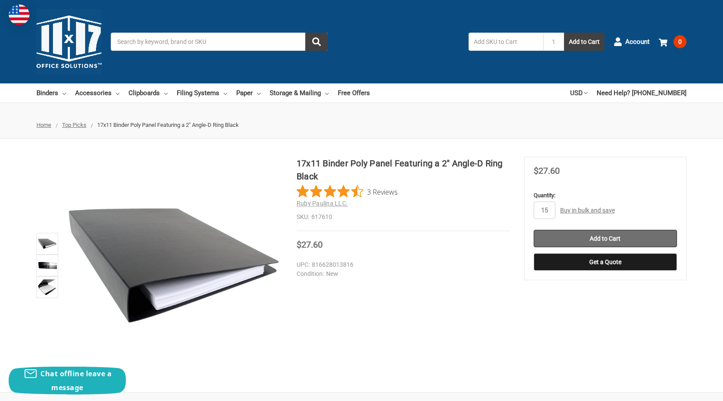
type input "15"
click at [618, 242] on input "Add to Cart" at bounding box center [605, 238] width 143 height 17
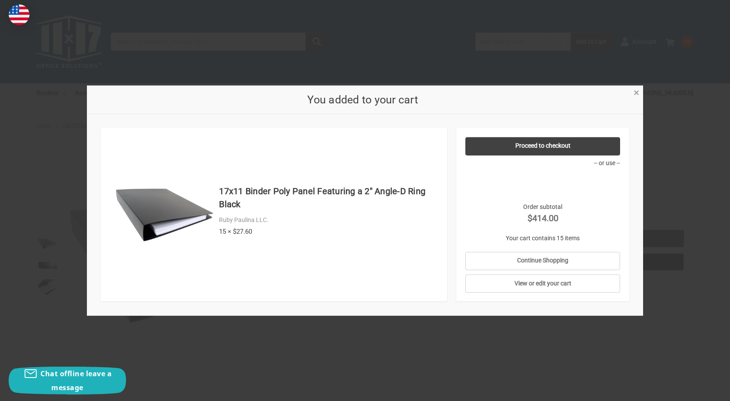
click at [636, 91] on span "×" at bounding box center [637, 92] width 6 height 13
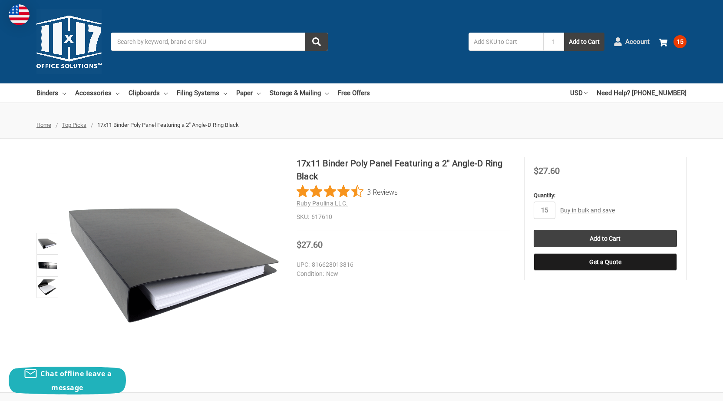
click at [626, 40] on span "Account" at bounding box center [638, 42] width 24 height 10
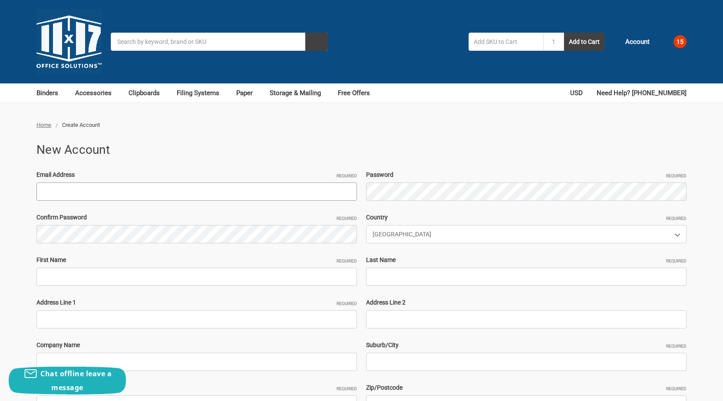
paste input "MonicaWalterscheid@outlook.com"
type input "[EMAIL_ADDRESS][DOMAIN_NAME]"
click at [401, 202] on div "Email Address Required MonicaWalterscheid@outlook.com Password Required Confirm…" at bounding box center [362, 319] width 660 height 298
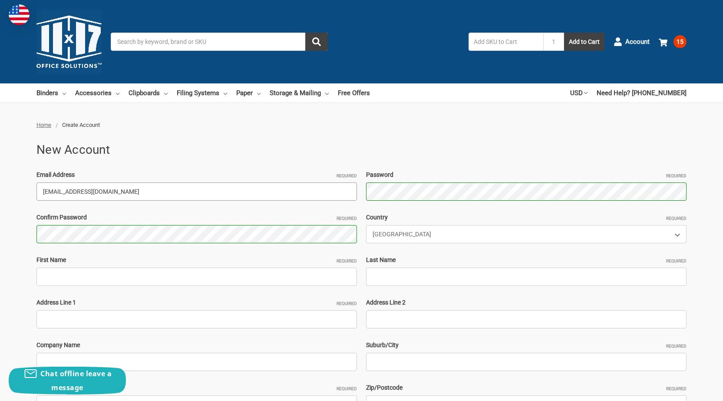
drag, startPoint x: 94, startPoint y: 192, endPoint x: 70, endPoint y: 216, distance: 33.5
click at [0, 213] on div "Home Create Account New Account Email Address Required MonicaWalterscheid@outlo…" at bounding box center [361, 329] width 723 height 417
drag, startPoint x: 112, startPoint y: 194, endPoint x: 89, endPoint y: 200, distance: 23.8
click at [110, 195] on input "[EMAIL_ADDRESS][DOMAIN_NAME]" at bounding box center [196, 191] width 321 height 18
drag, startPoint x: 98, startPoint y: 194, endPoint x: 0, endPoint y: 212, distance: 99.8
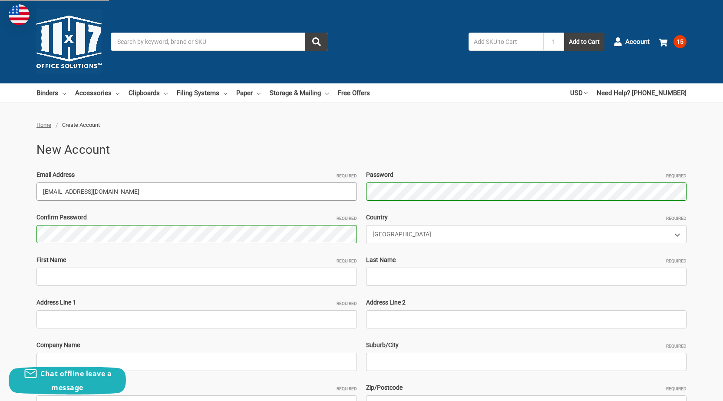
click at [0, 213] on div "Home Create Account New Account Email Address Required MonicaWalterscheid@outlo…" at bounding box center [361, 329] width 723 height 417
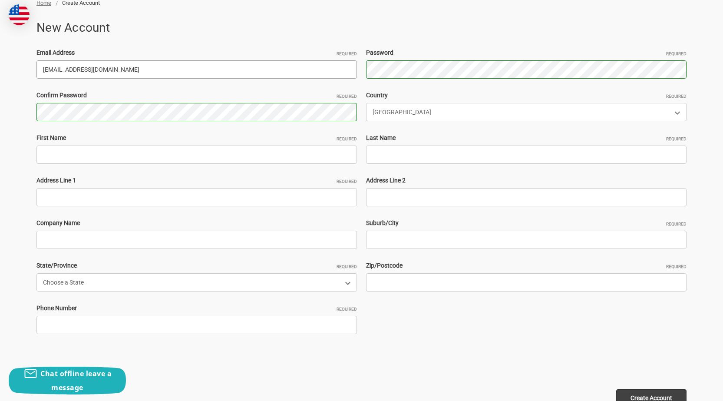
scroll to position [130, 0]
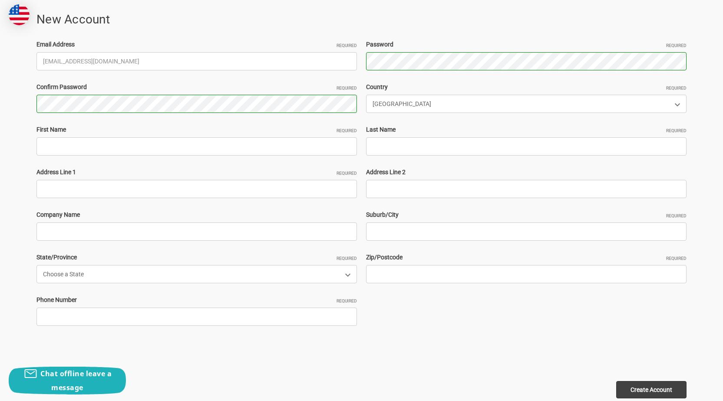
click at [108, 156] on div "Email Address Required MonicaWalterscheid@outlook.com Password Required Confirm…" at bounding box center [362, 189] width 660 height 298
click at [85, 153] on input "First Name Required" at bounding box center [196, 146] width 321 height 18
paste input "MonicaWalterscheid"
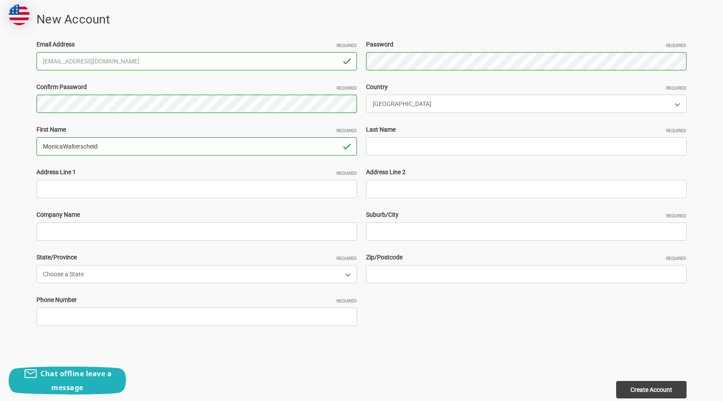
drag, startPoint x: 70, startPoint y: 145, endPoint x: 93, endPoint y: 143, distance: 23.1
click at [93, 143] on input "MonicaWalterscheid" at bounding box center [196, 146] width 321 height 18
drag, startPoint x: 64, startPoint y: 145, endPoint x: 195, endPoint y: 152, distance: 131.4
click at [195, 152] on input "MonicaWalterscheid" at bounding box center [196, 146] width 321 height 18
type input "[PERSON_NAME]"
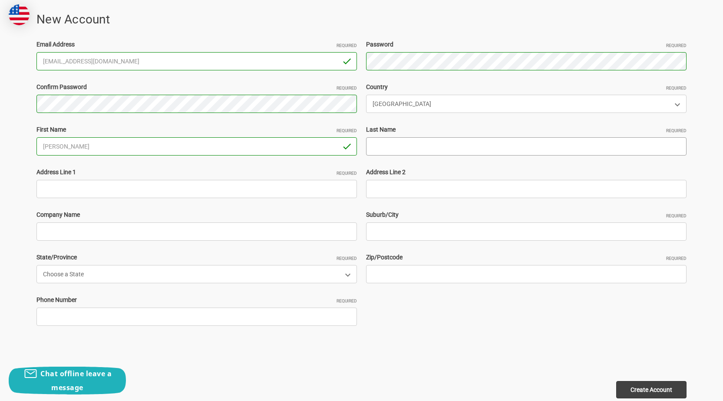
click at [410, 142] on input "Last Name Required" at bounding box center [526, 146] width 321 height 18
paste input "[PERSON_NAME]"
type input "[PERSON_NAME]"
click at [139, 190] on input "Address Line 1 Required" at bounding box center [196, 189] width 321 height 18
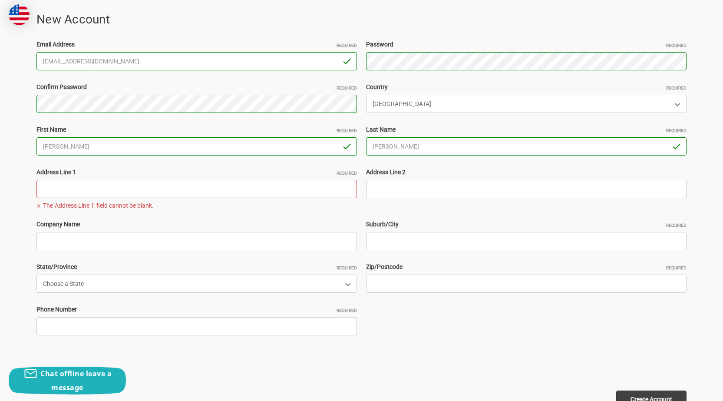
paste input "29 E Nancy Pl, Massapequa, NY 11758"
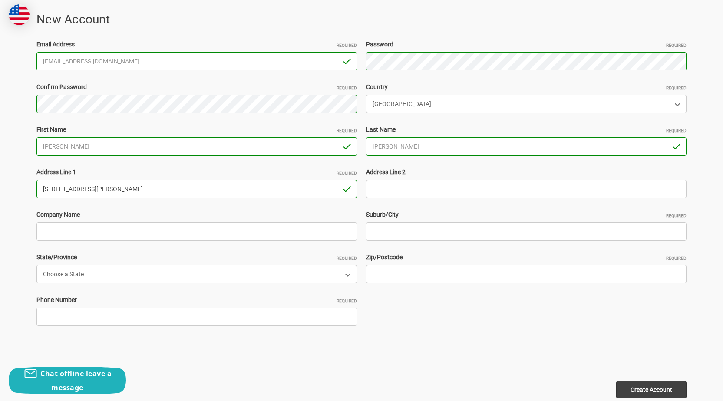
click at [145, 194] on input "29 E Nancy Pl, Massapequa, NY 11758" at bounding box center [196, 189] width 321 height 18
type input "29 E Nancy Pl, Massapequa, NY"
click at [410, 282] on input "Zip/Postcode Required" at bounding box center [526, 274] width 321 height 18
paste input "11758"
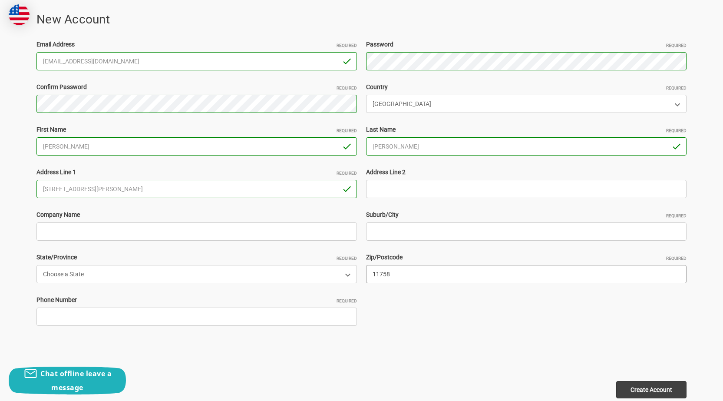
type input "11758"
click at [104, 192] on input "29 E Nancy Pl, Massapequa, NY" at bounding box center [196, 189] width 321 height 18
click at [104, 191] on input "29 E Nancy Pl, Massapequa, NY" at bounding box center [196, 189] width 321 height 18
type input "29 E Nancy Pl, , NY"
click at [396, 226] on input "Suburb/City Required" at bounding box center [526, 231] width 321 height 18
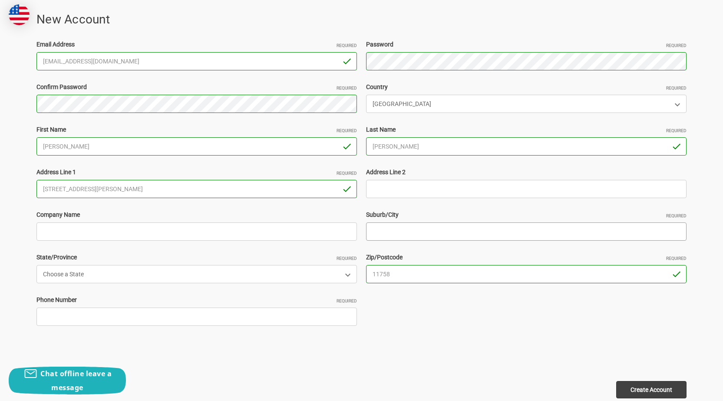
paste input "Massapequa"
type input "Massapequa"
drag, startPoint x: 80, startPoint y: 189, endPoint x: 181, endPoint y: 188, distance: 101.7
click at [181, 188] on input "29 E Nancy Pl, , NY" at bounding box center [196, 189] width 321 height 18
type input "29 E Nancy Pl"
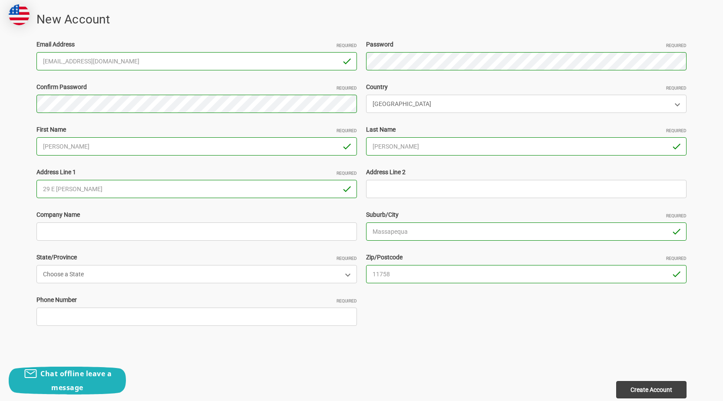
click at [110, 284] on div "Email Address Required MonicaWalterscheid@outlook.com Password Required Confirm…" at bounding box center [362, 189] width 660 height 298
click at [113, 279] on select "Choose a State Alabama Alaska American Samoa Arizona Arkansas Armed Forces Afri…" at bounding box center [196, 274] width 321 height 18
select select "New York"
click at [36, 265] on select "Choose a State Alabama Alaska American Samoa Arizona Arkansas Armed Forces Afri…" at bounding box center [196, 274] width 321 height 18
click at [109, 310] on input "Phone Number Required" at bounding box center [196, 317] width 321 height 18
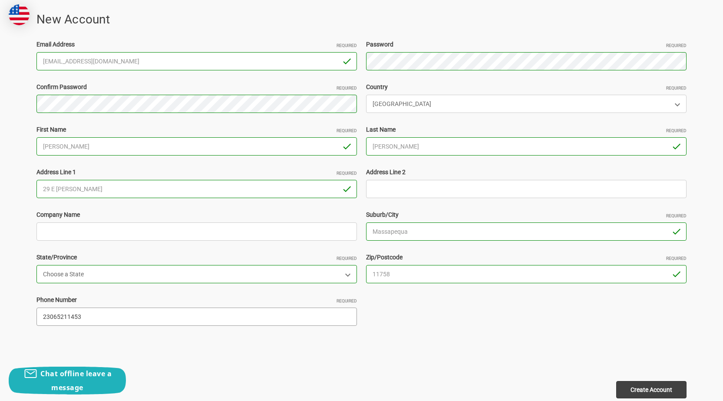
type input "23065211453"
click at [617, 381] on input "Create Account" at bounding box center [652, 389] width 70 height 17
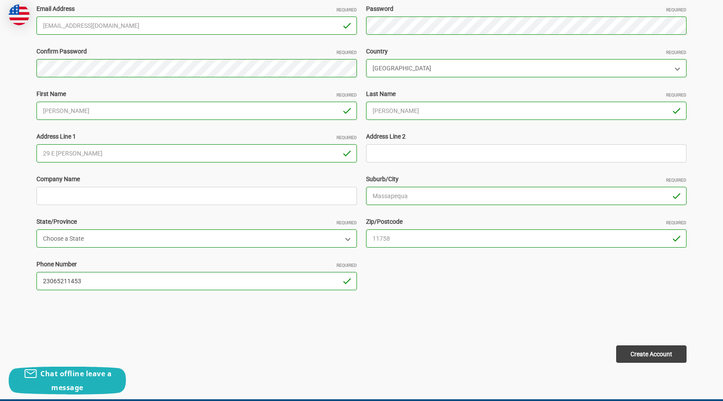
scroll to position [217, 0]
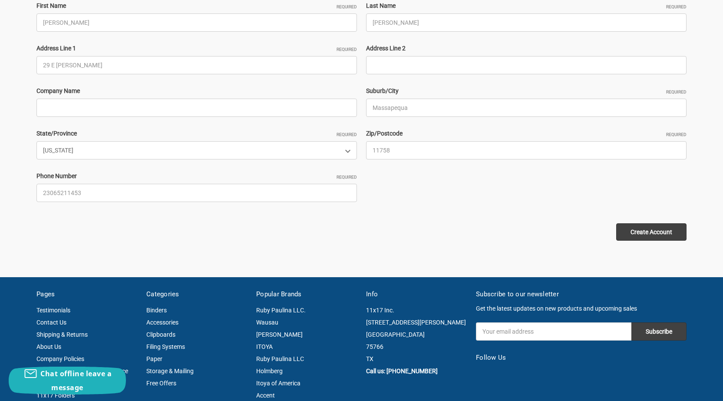
scroll to position [391, 0]
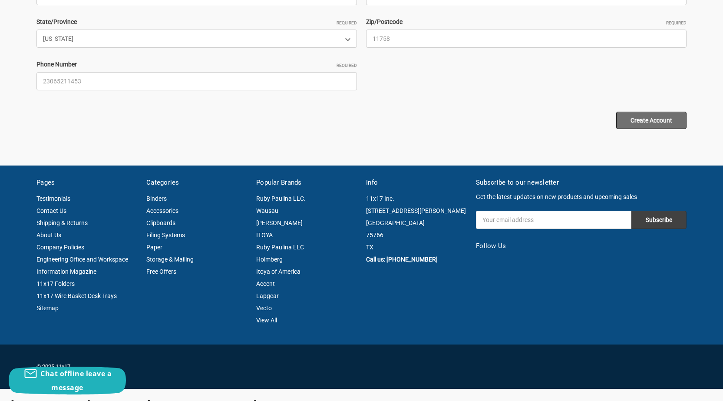
click at [651, 116] on input "Create Account" at bounding box center [652, 120] width 70 height 17
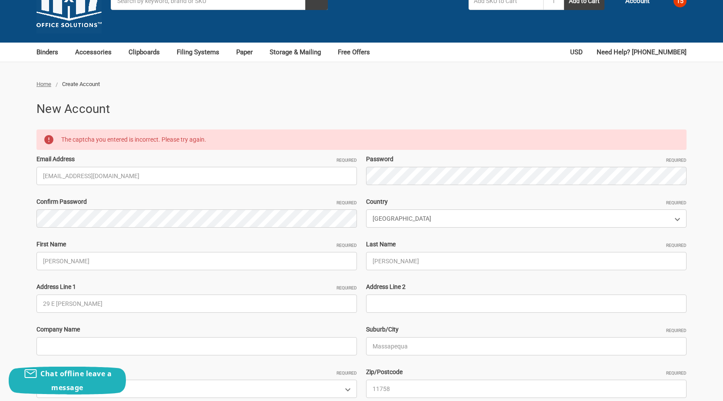
scroll to position [15, 0]
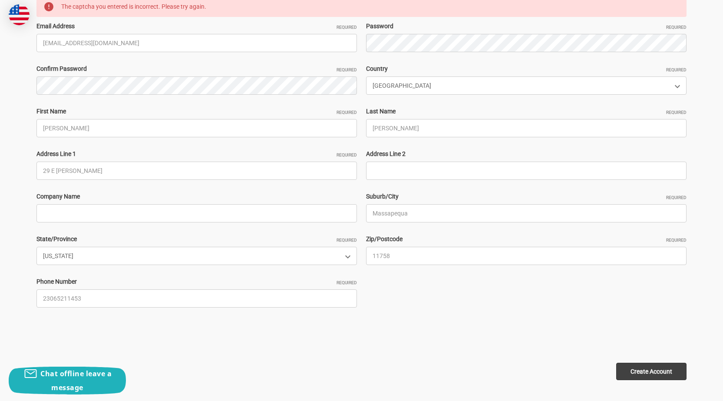
scroll to position [304, 0]
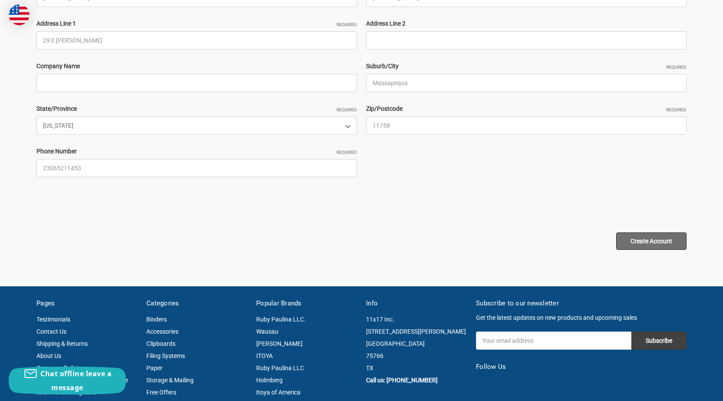
click at [633, 236] on input "Create Account" at bounding box center [652, 240] width 70 height 17
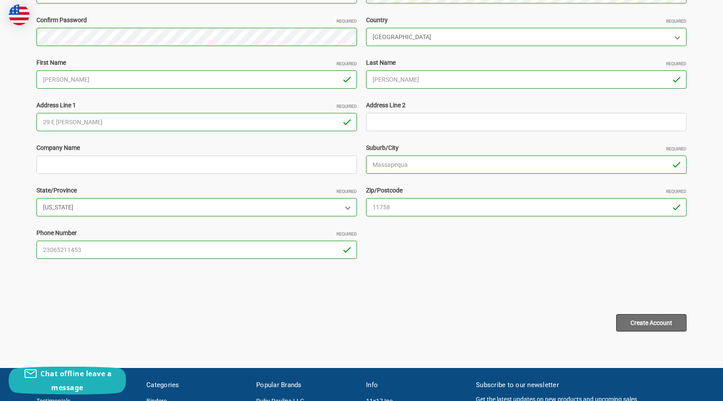
scroll to position [174, 0]
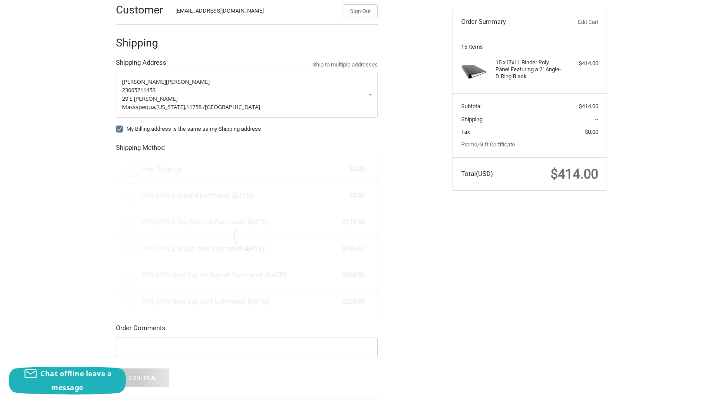
scroll to position [87, 0]
radio input "true"
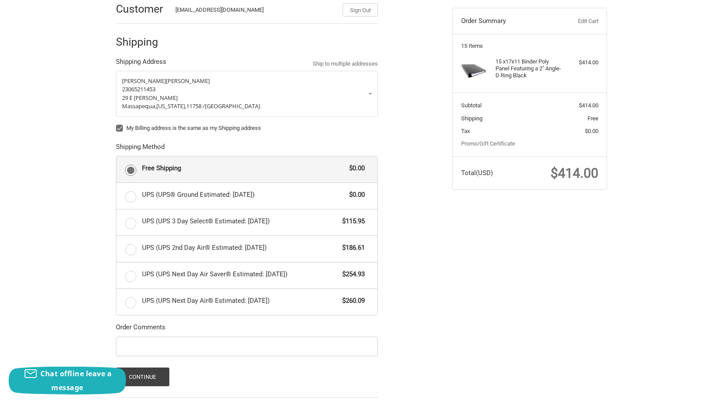
click at [175, 126] on label "My Billing address is the same as my Shipping address" at bounding box center [247, 128] width 262 height 7
click at [116, 124] on input "My Billing address is the same as my Shipping address" at bounding box center [116, 124] width 0 height 0
checkbox input "false"
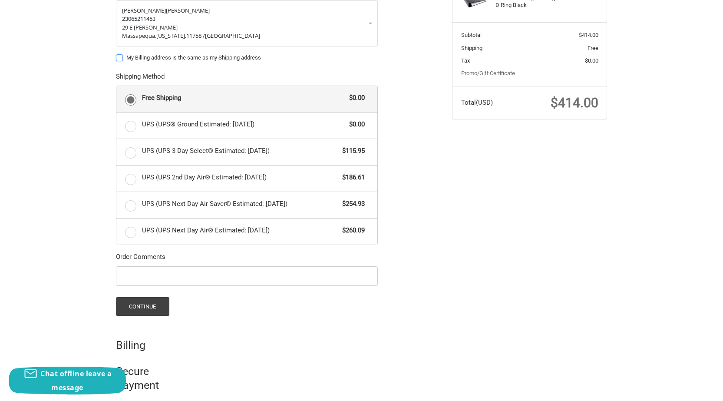
scroll to position [158, 0]
click at [143, 296] on form "Monica Walterscheid 23065211453 29 E Nancy Pl Massapequa, New York, 11758 / Uni…" at bounding box center [247, 157] width 262 height 315
click at [143, 305] on button "Continue" at bounding box center [142, 306] width 53 height 19
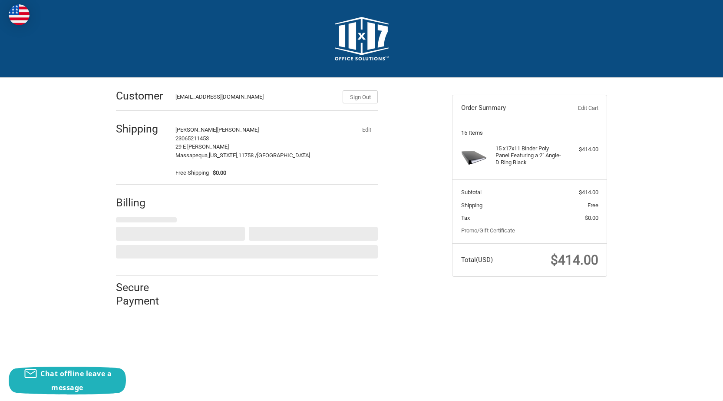
scroll to position [0, 0]
select select "US"
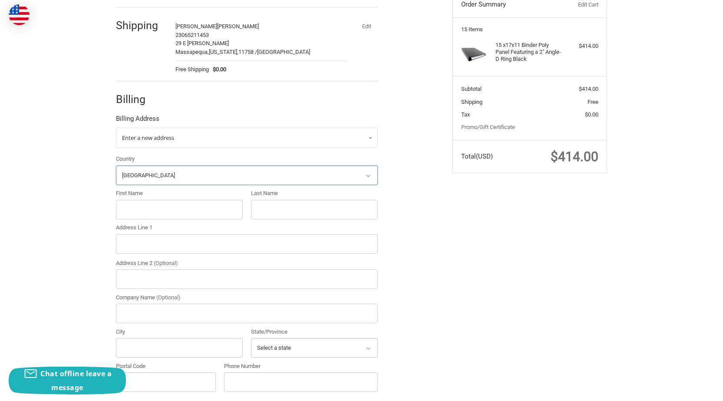
scroll to position [206, 0]
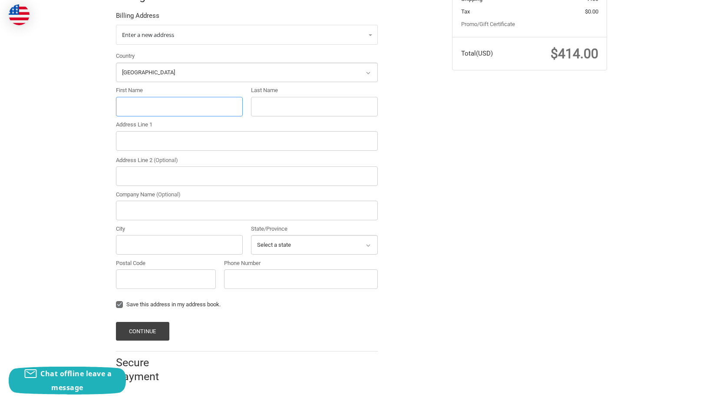
click at [152, 100] on input "First Name" at bounding box center [179, 107] width 127 height 20
paste input "Kathleen McEwan"
drag, startPoint x: 144, startPoint y: 106, endPoint x: 228, endPoint y: 106, distance: 84.3
click at [228, 106] on input "Kathleen McEwan" at bounding box center [179, 107] width 127 height 20
type input "Kathleen"
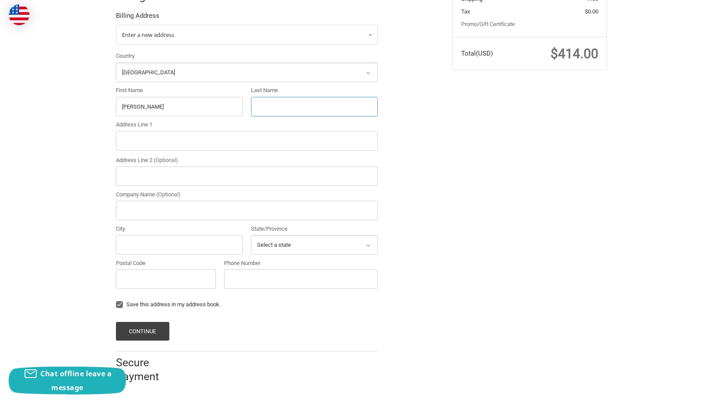
click at [270, 112] on input "Last Name" at bounding box center [314, 107] width 127 height 20
paste input "McEwan"
type input "McEwan"
click at [199, 150] on input "Address Line 1" at bounding box center [247, 141] width 262 height 20
paste input "4970 Countryside Road, Lyndhurst, Ohio, 44124"
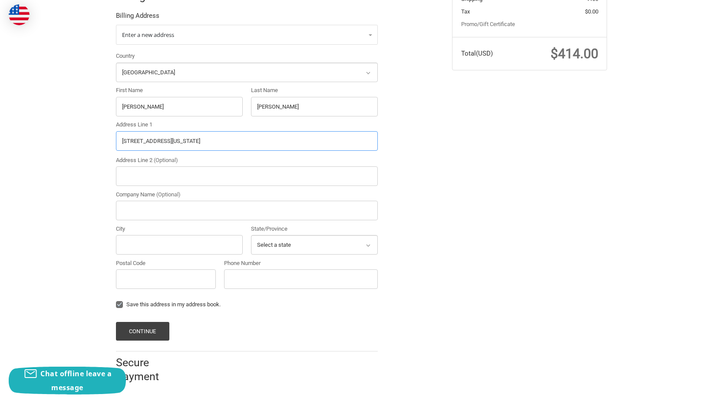
click at [228, 142] on input "4970 Countryside Road, Lyndhurst, Ohio, 44124" at bounding box center [247, 141] width 262 height 20
type input "4970 Countryside Road, Lyndhurst, Ohio,"
drag, startPoint x: 174, startPoint y: 268, endPoint x: 164, endPoint y: 287, distance: 21.8
click at [171, 277] on div "Postal Code" at bounding box center [166, 274] width 100 height 30
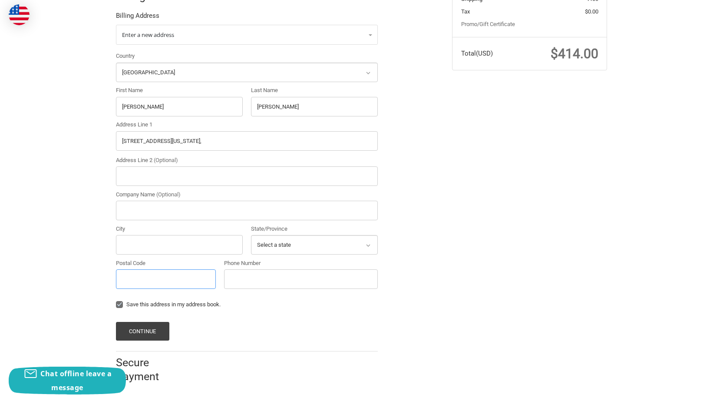
click at [163, 284] on input "Postal Code" at bounding box center [166, 279] width 100 height 20
paste input "44124"
type input "44124"
click at [194, 142] on input "4970 Countryside Road, Lyndhurst, Ohio," at bounding box center [247, 141] width 262 height 20
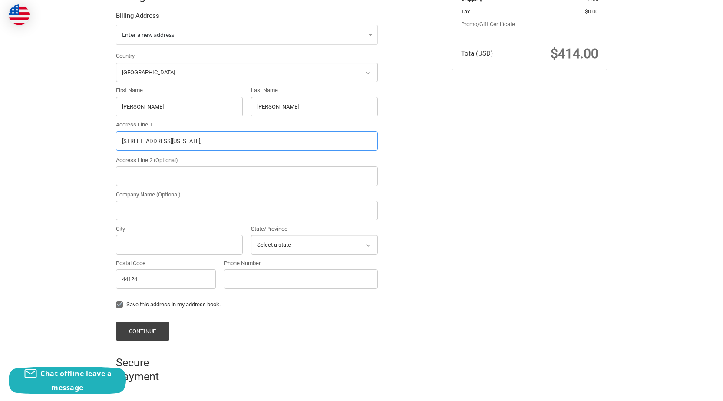
type input "4970 Countryside Road, , Ohio,"
click at [143, 251] on input "City" at bounding box center [179, 245] width 127 height 20
paste input "Lyndhurst"
type input "Lyndhurst"
drag, startPoint x: 181, startPoint y: 141, endPoint x: 268, endPoint y: 141, distance: 86.5
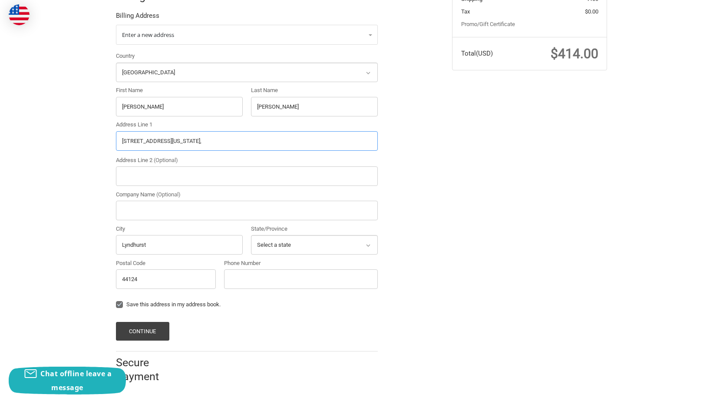
click at [268, 141] on input "4970 Countryside Road, , Ohio," at bounding box center [247, 141] width 262 height 20
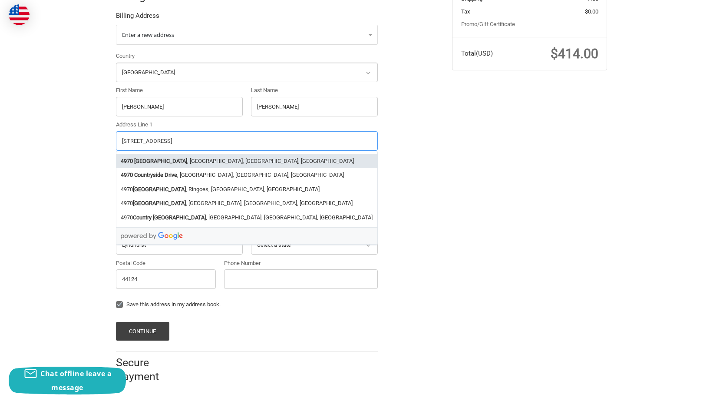
type input "4970 Countryside Road"
click at [269, 243] on div at bounding box center [246, 235] width 261 height 17
click at [281, 291] on div "Phone Number" at bounding box center [301, 276] width 163 height 34
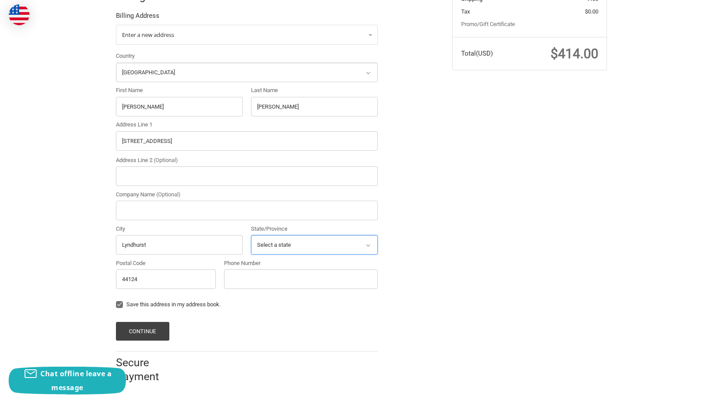
click at [318, 248] on select "Select a state Alabama Alaska American Samoa Arizona Arkansas Armed Forces Amer…" at bounding box center [314, 245] width 127 height 20
select select "OH"
click at [251, 235] on select "Select a state Alabama Alaska American Samoa Arizona Arkansas Armed Forces Amer…" at bounding box center [314, 245] width 127 height 20
click at [252, 288] on input "Phone Number" at bounding box center [301, 279] width 154 height 20
type input "2306252145"
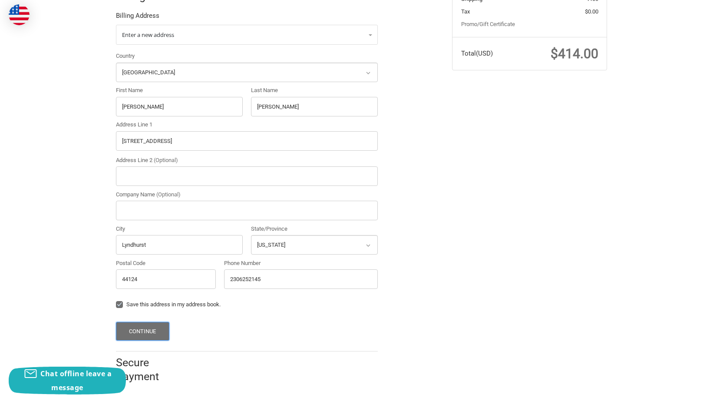
click at [162, 323] on button "Continue" at bounding box center [142, 331] width 53 height 19
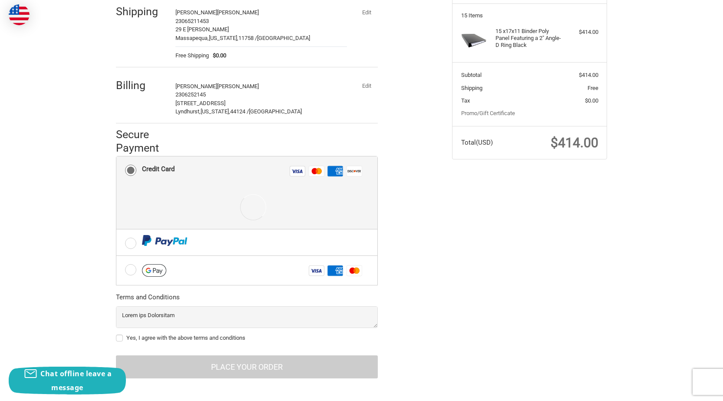
scroll to position [123, 0]
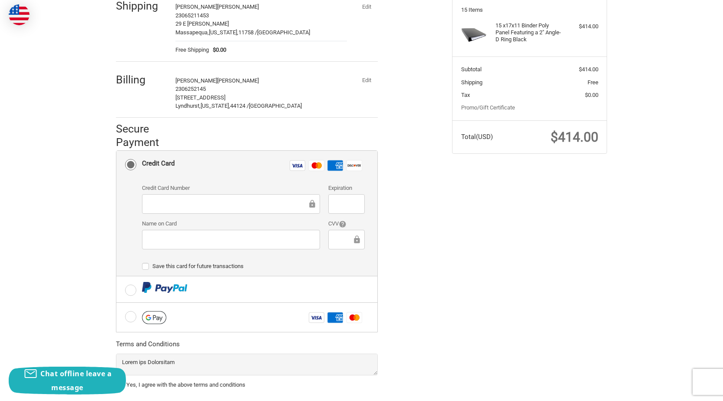
click at [221, 206] on div at bounding box center [231, 204] width 178 height 20
click at [219, 199] on div at bounding box center [231, 204] width 178 height 20
click at [219, 208] on div at bounding box center [231, 204] width 178 height 20
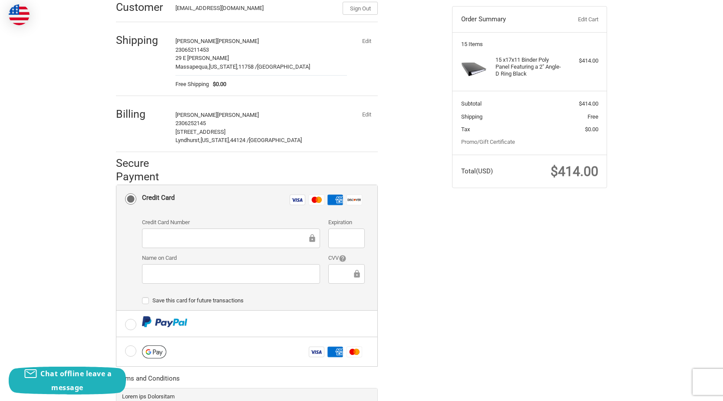
scroll to position [176, 0]
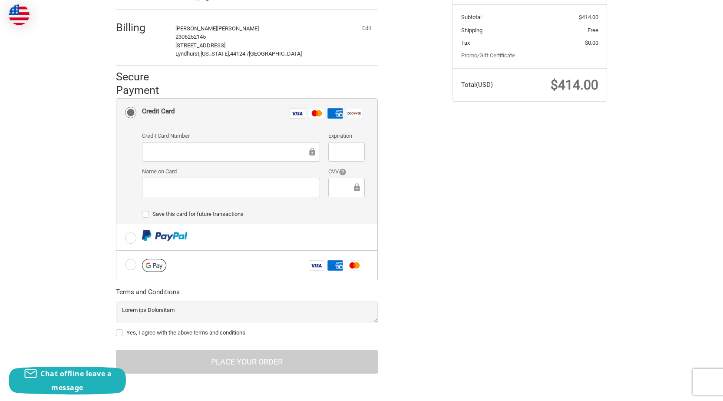
click at [222, 158] on div at bounding box center [231, 152] width 178 height 20
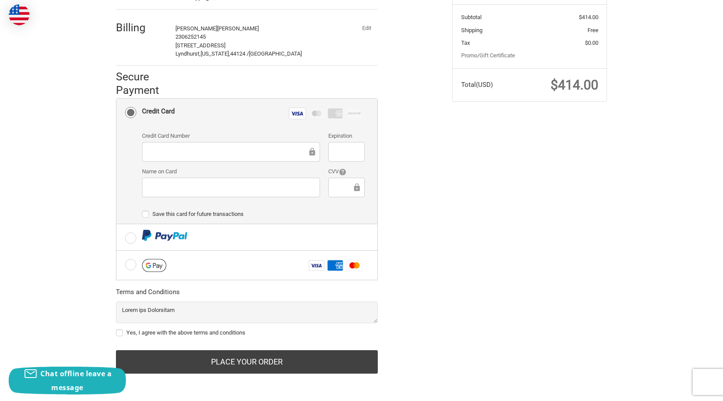
click at [202, 197] on div "Credit Card Number Expiration Name on Card CVV" at bounding box center [254, 168] width 232 height 72
click at [338, 143] on div at bounding box center [346, 152] width 36 height 20
click at [342, 193] on div at bounding box center [346, 188] width 36 height 20
click at [341, 192] on iframe at bounding box center [343, 187] width 17 height 10
click at [161, 332] on label "Yes, I agree with the above terms and conditions" at bounding box center [247, 332] width 262 height 7
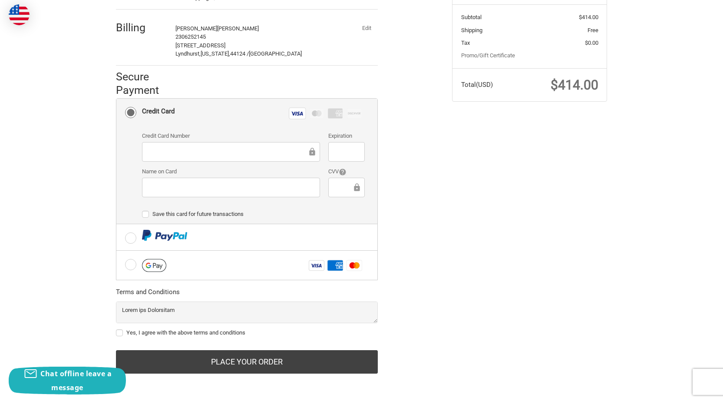
click at [116, 329] on input "Yes, I agree with the above terms and conditions" at bounding box center [116, 328] width 0 height 0
checkbox input "true"
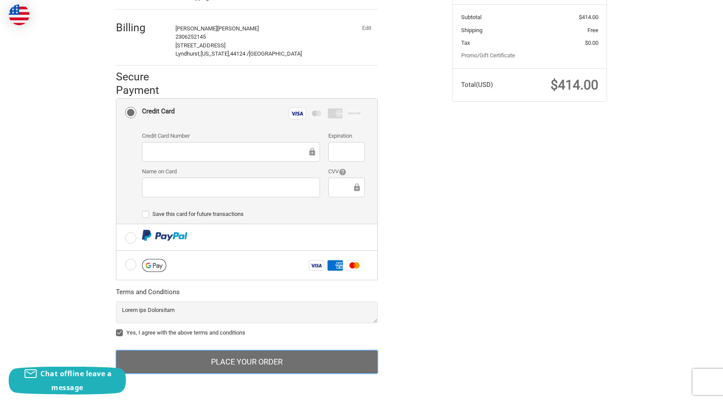
click at [229, 364] on button "Place Your Order" at bounding box center [247, 361] width 262 height 23
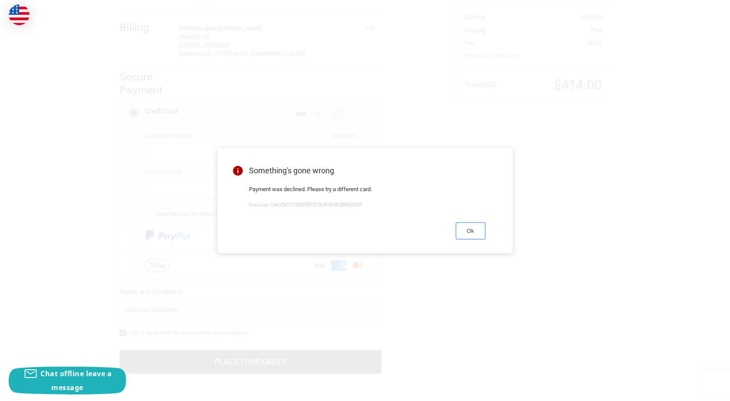
click at [463, 238] on button "Ok" at bounding box center [471, 230] width 30 height 17
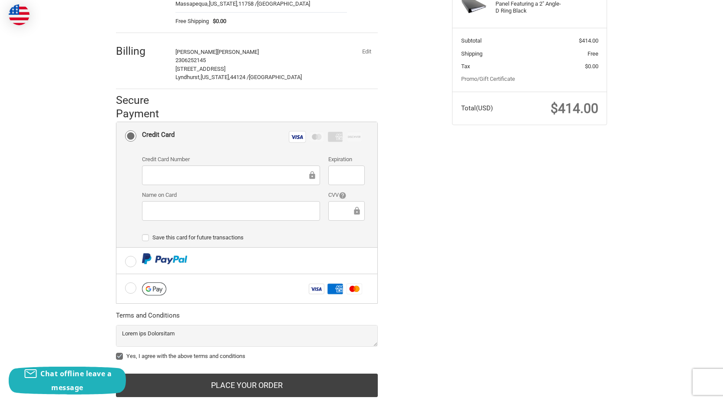
scroll to position [132, 0]
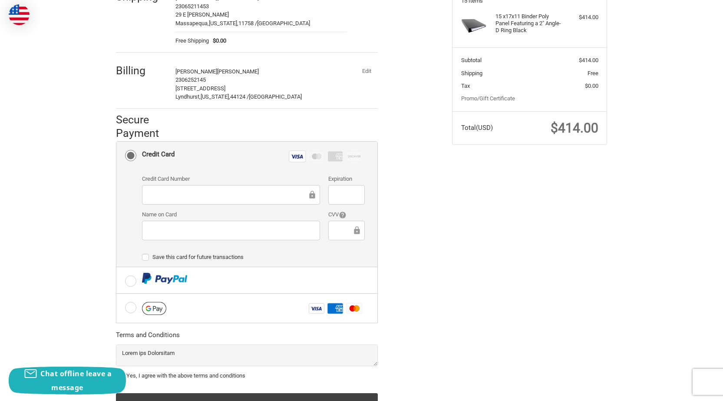
click at [373, 76] on button "Edit" at bounding box center [366, 71] width 23 height 12
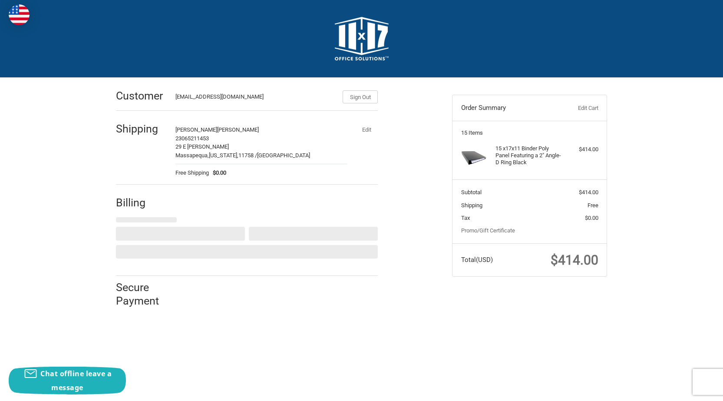
select select "US"
select select "OH"
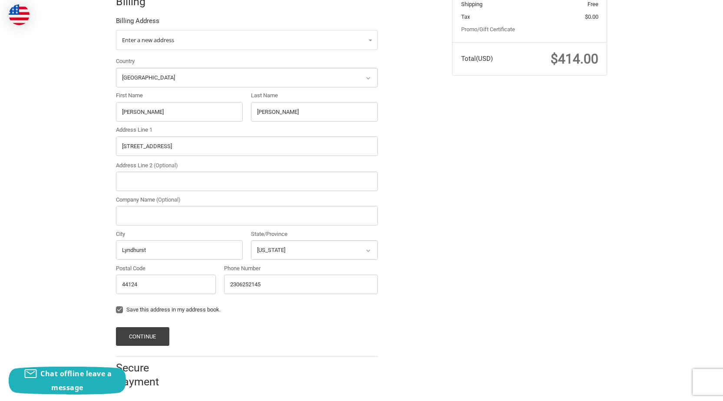
scroll to position [206, 0]
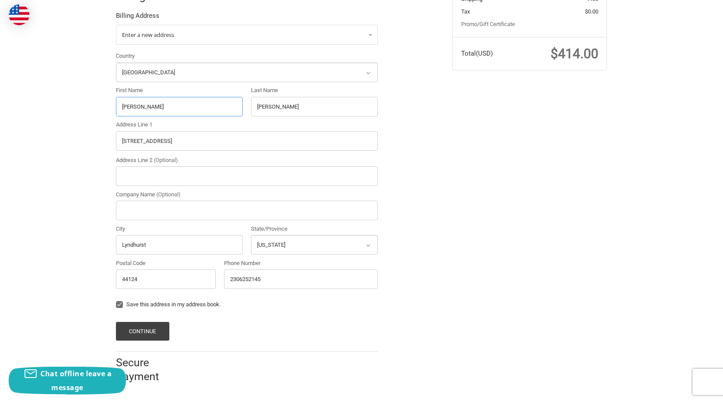
drag, startPoint x: 157, startPoint y: 111, endPoint x: 90, endPoint y: 129, distance: 69.2
click at [62, 129] on div "Customer MonicaWalterscheid@outlook.com Sign Out Shipping Monica Walterscheid 2…" at bounding box center [361, 131] width 723 height 521
paste input "Monica Walterscheid"
drag, startPoint x: 140, startPoint y: 110, endPoint x: 291, endPoint y: 92, distance: 152.3
click at [291, 92] on div "Country Select a country Afghanistan Åland Islands Albania Algeria American Sam…" at bounding box center [247, 172] width 271 height 241
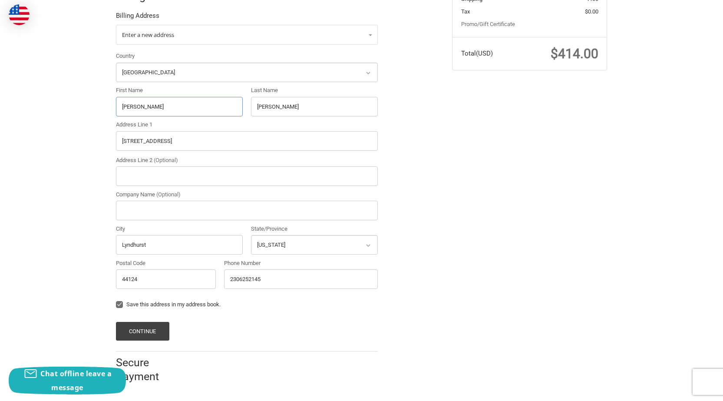
type input "Monica"
drag, startPoint x: 320, startPoint y: 111, endPoint x: 119, endPoint y: 127, distance: 201.8
click at [119, 127] on div "Country Select a country Afghanistan Åland Islands Albania Algeria American Sam…" at bounding box center [247, 172] width 271 height 241
paste input "Walterscheid"
type input "Walterscheid"
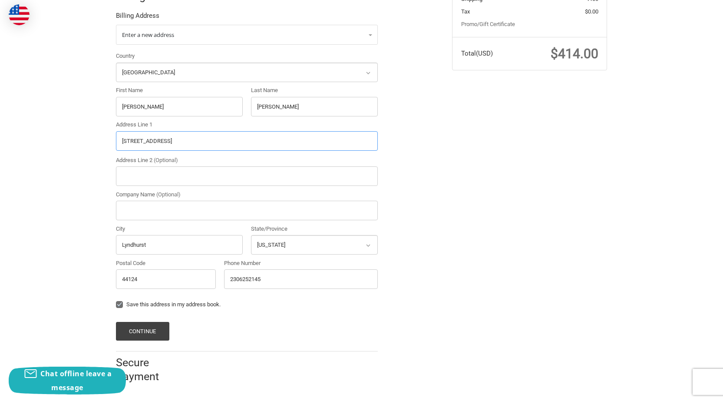
drag, startPoint x: 83, startPoint y: 145, endPoint x: 46, endPoint y: 152, distance: 37.6
click at [0, 157] on div "Customer MonicaWalterscheid@outlook.com Sign Out Shipping Monica Walterscheid 2…" at bounding box center [361, 131] width 723 height 521
paste input "21310 Santa Maria Drive, Tehachapi, California 93561"
click at [246, 137] on input "21310 Santa Maria Drive, Tehachapi, California 93561" at bounding box center [247, 141] width 262 height 20
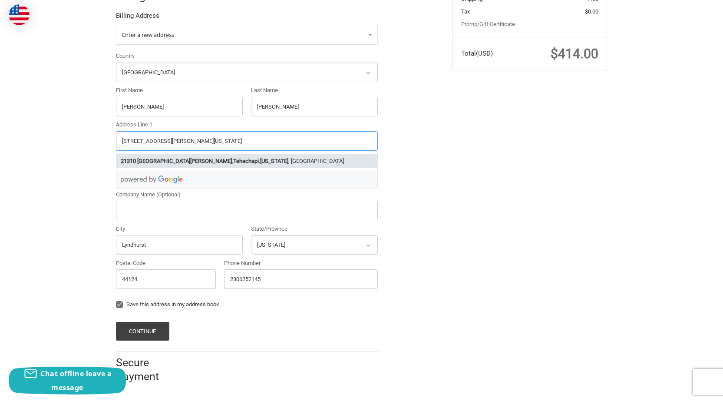
click at [247, 166] on li "21310 Santa Maria Drive , Tehachapi , California , USA" at bounding box center [246, 161] width 261 height 14
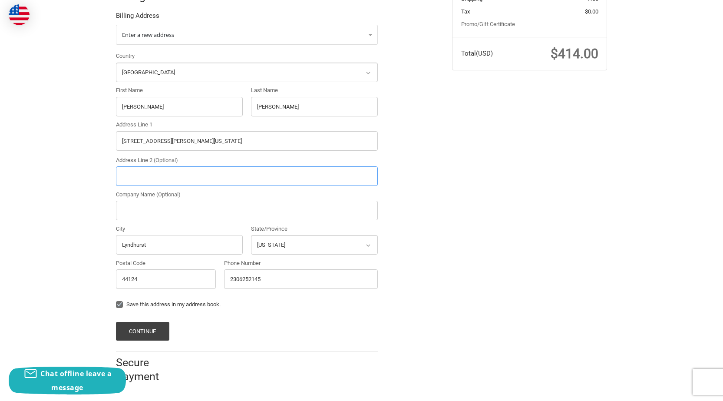
type input "21310 Santa Maria Drive"
type input "Tehachapi"
select select "CA"
type input "93561"
click at [147, 341] on li "Billing Billing Address Enter a new address Country Select a country Afghanista…" at bounding box center [247, 165] width 262 height 374
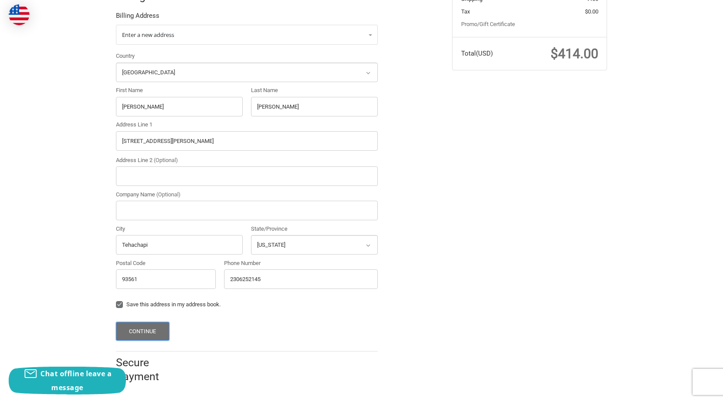
click at [148, 326] on button "Continue" at bounding box center [142, 331] width 53 height 19
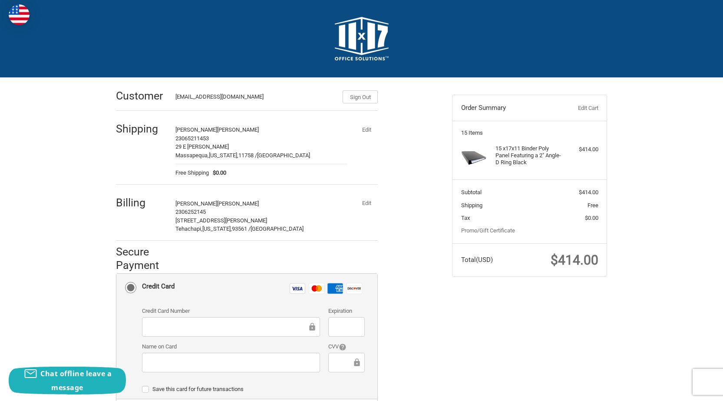
scroll to position [87, 0]
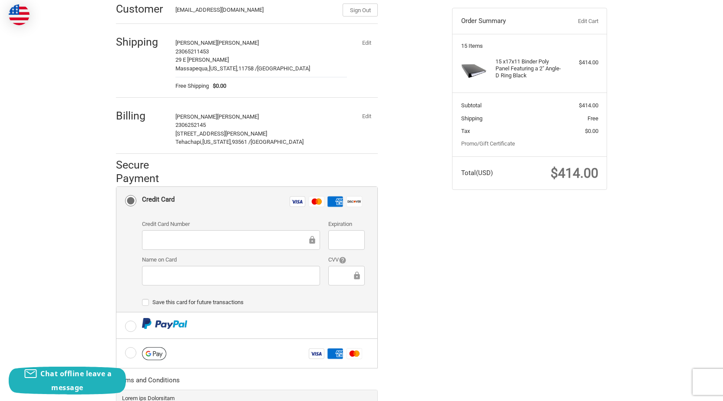
click at [238, 136] on p "21310 Santa Maria Drive" at bounding box center [262, 133] width 172 height 9
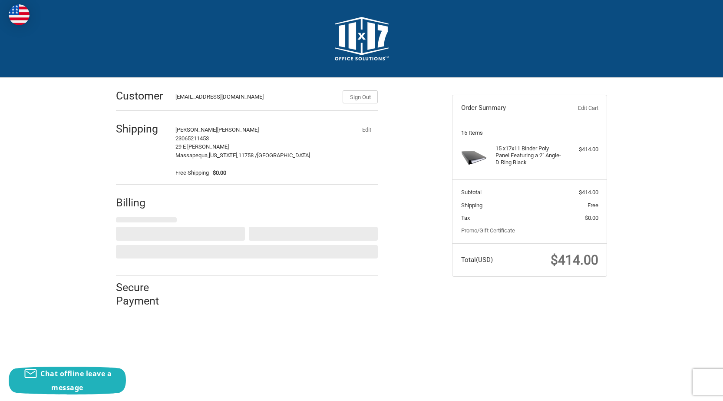
scroll to position [0, 0]
select select "US"
select select "CA"
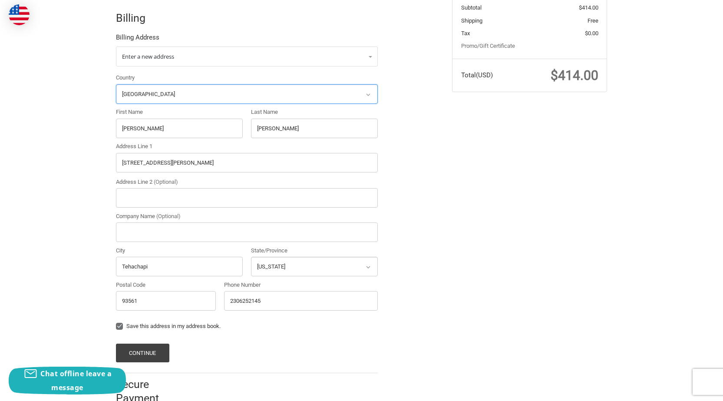
scroll to position [206, 0]
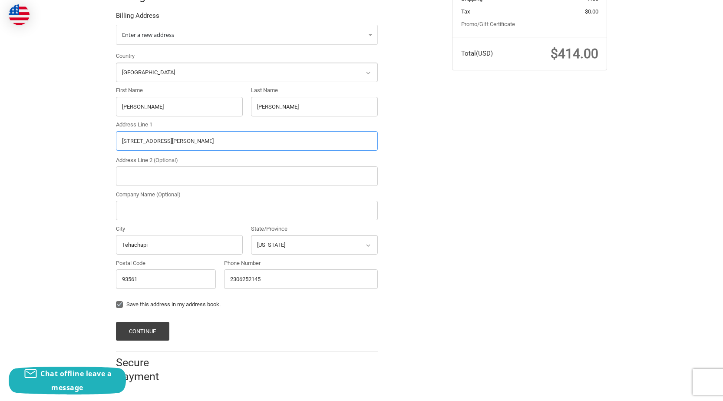
drag, startPoint x: 181, startPoint y: 141, endPoint x: 86, endPoint y: 156, distance: 95.9
click at [83, 153] on div "Customer MonicaWalterscheid@outlook.com Sign Out Shipping Monica Walterscheid 2…" at bounding box center [361, 131] width 723 height 521
paste input "1706 East Wood Avenue, Carlsbad, New Mexico, 88220"
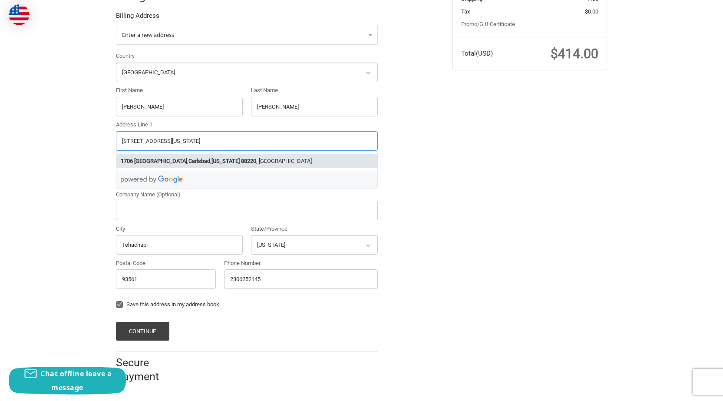
click at [251, 159] on strong "88220" at bounding box center [248, 161] width 15 height 9
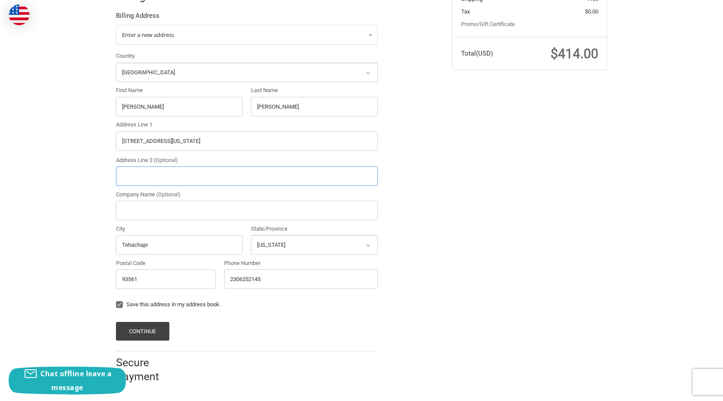
type input "1706 East Wood Avenue"
type input "Carlsbad"
select select "NM"
type input "88220"
click at [149, 332] on button "Continue" at bounding box center [142, 331] width 53 height 19
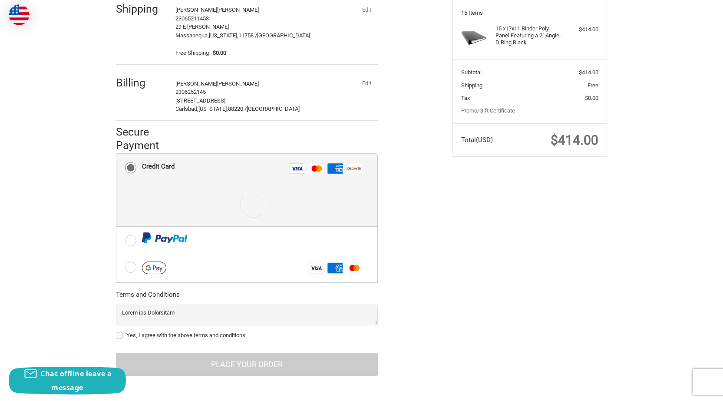
scroll to position [123, 0]
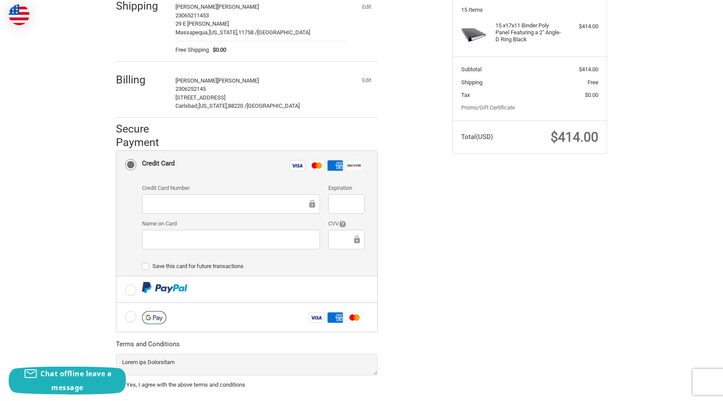
click at [215, 199] on div at bounding box center [231, 204] width 178 height 20
click at [216, 206] on div at bounding box center [231, 204] width 178 height 20
click at [207, 210] on div at bounding box center [231, 204] width 178 height 20
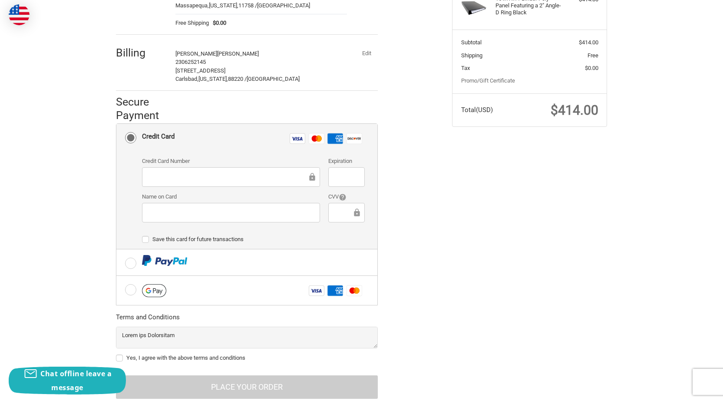
scroll to position [176, 0]
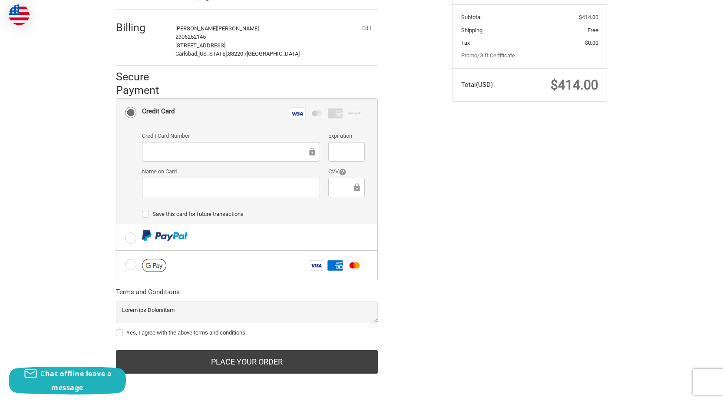
click at [165, 329] on label "Yes, I agree with the above terms and conditions" at bounding box center [247, 332] width 262 height 7
click at [116, 329] on input "Yes, I agree with the above terms and conditions" at bounding box center [116, 328] width 0 height 0
checkbox input "true"
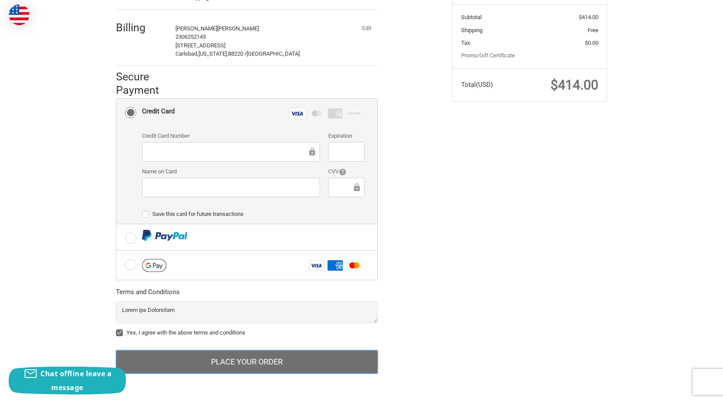
click at [219, 355] on button "Place Your Order" at bounding box center [247, 361] width 262 height 23
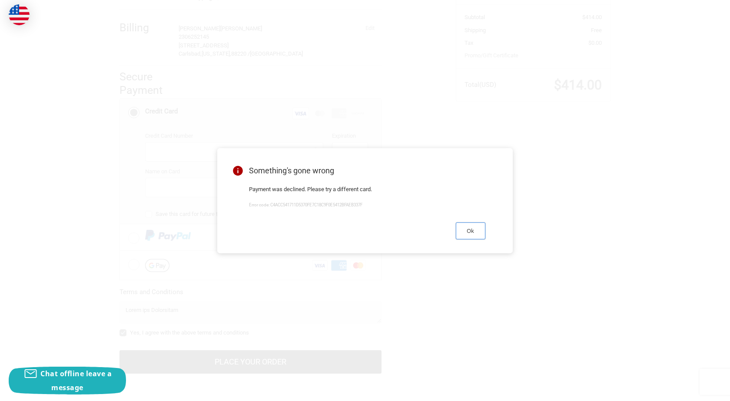
click at [472, 233] on button "Ok" at bounding box center [471, 230] width 30 height 17
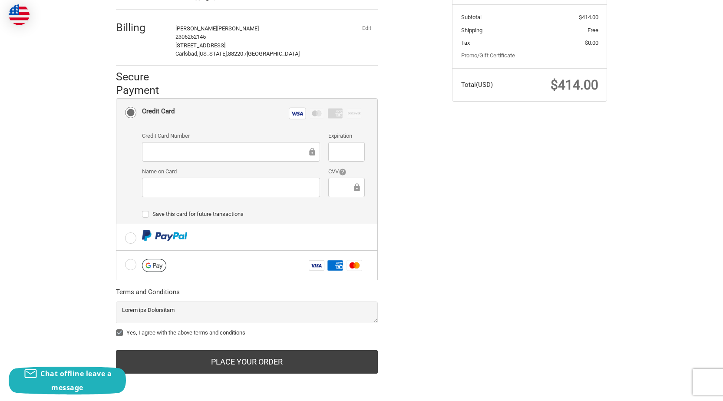
click at [365, 29] on button "Edit" at bounding box center [366, 28] width 23 height 12
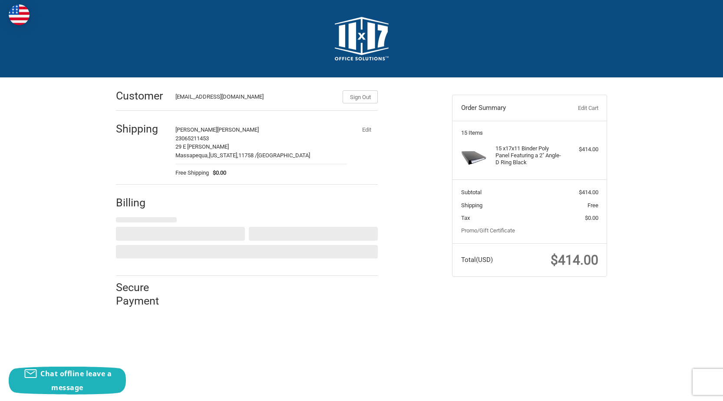
scroll to position [0, 0]
select select "US"
select select "NM"
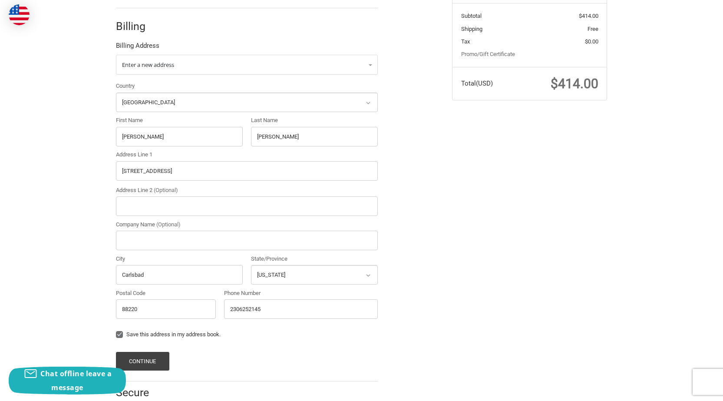
scroll to position [185, 0]
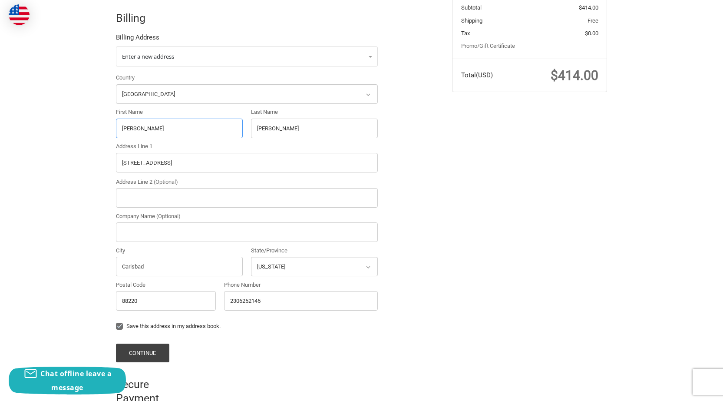
drag, startPoint x: 153, startPoint y: 131, endPoint x: 91, endPoint y: 139, distance: 62.1
click at [92, 139] on div "Customer MonicaWalterscheid@outlook.com Sign Out Shipping Monica Walterscheid 2…" at bounding box center [361, 153] width 723 height 521
paste input "Shirley C. Allred"
drag, startPoint x: 140, startPoint y: 129, endPoint x: 254, endPoint y: 130, distance: 113.8
click at [252, 124] on div "Country Select a country Afghanistan Åland Islands Albania Algeria American Sam…" at bounding box center [247, 193] width 271 height 241
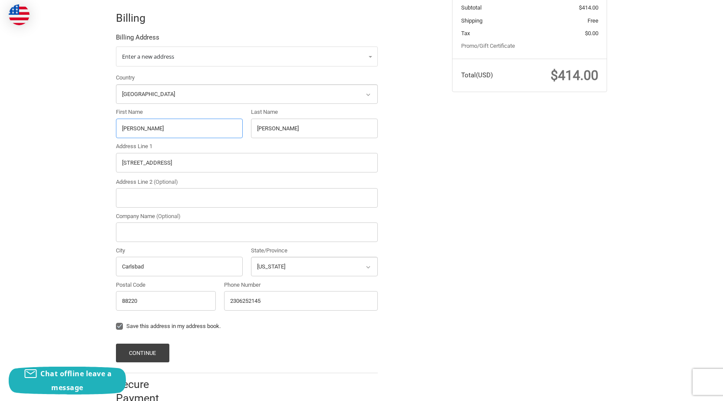
type input "Shirley"
drag, startPoint x: 323, startPoint y: 130, endPoint x: 139, endPoint y: 145, distance: 184.8
click at [139, 145] on div "Country Select a country Afghanistan Åland Islands Albania Algeria American Sam…" at bounding box center [247, 193] width 271 height 241
paste input "C. Allre"
type input "C. Allred"
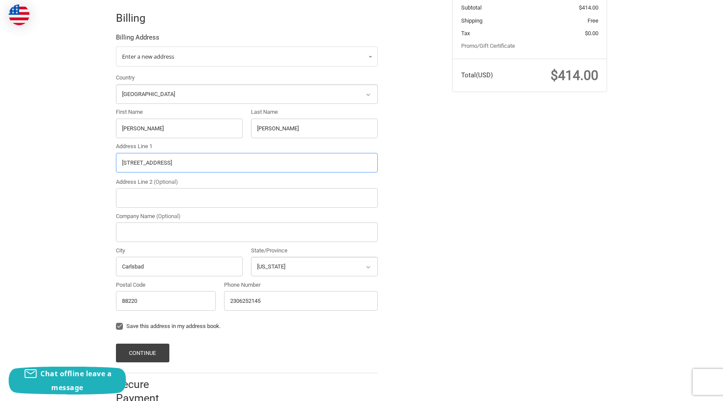
drag, startPoint x: 193, startPoint y: 166, endPoint x: 0, endPoint y: 177, distance: 193.7
click at [0, 177] on div "Customer MonicaWalterscheid@outlook.com Sign Out Shipping Monica Walterscheid 2…" at bounding box center [361, 153] width 723 height 521
paste input "21310 Santa Maria Drive, Tehachapi, California 93561"
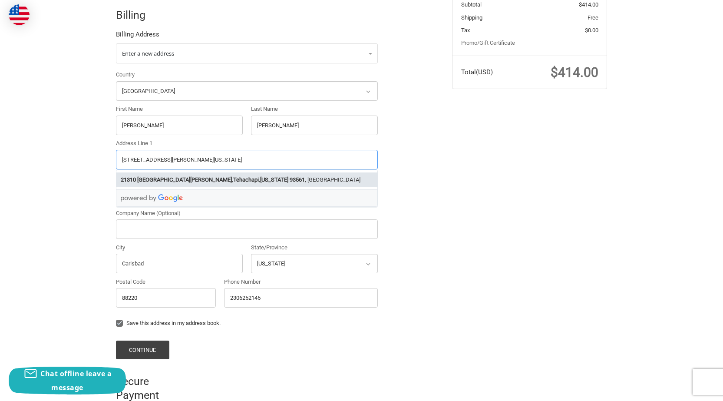
scroll to position [206, 0]
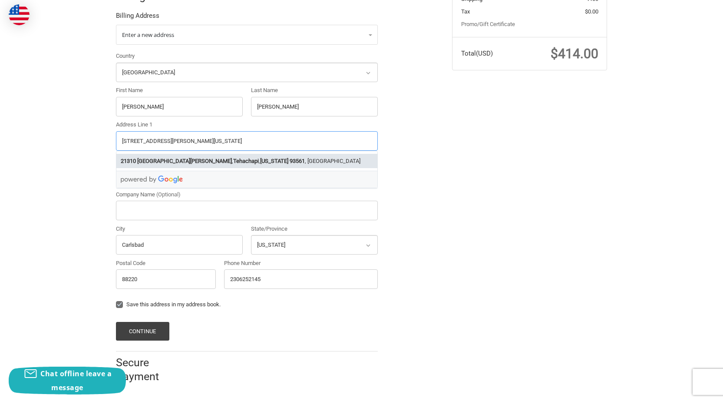
click at [244, 156] on li "21310 Santa Maria Drive , Tehachapi , California 93561 , USA" at bounding box center [246, 161] width 261 height 14
type input "21310 Santa Maria Drive"
type input "Tehachapi"
select select "CA"
type input "93561"
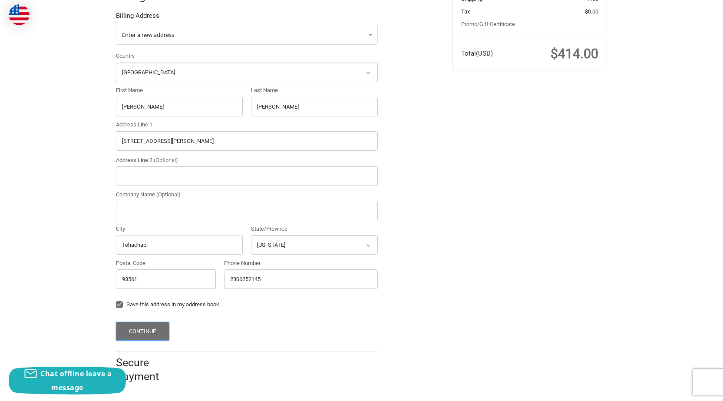
click at [152, 332] on button "Continue" at bounding box center [142, 331] width 53 height 19
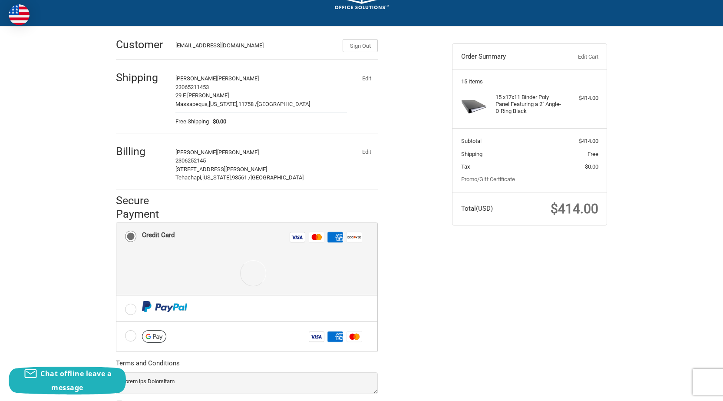
scroll to position [123, 0]
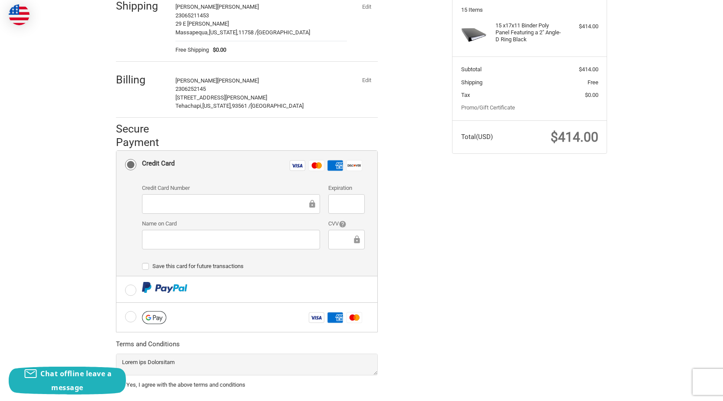
click at [219, 203] on div at bounding box center [231, 204] width 178 height 20
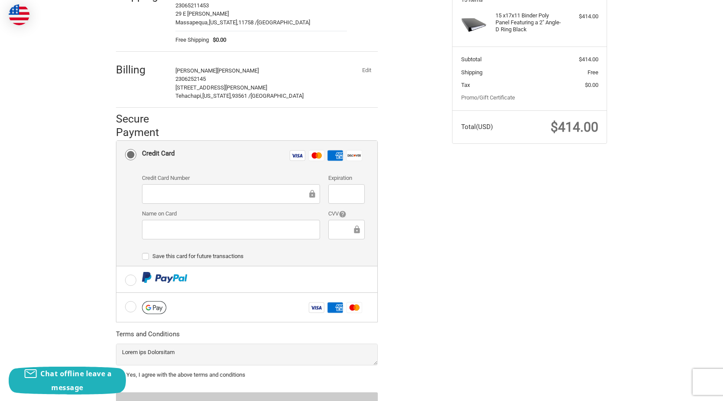
scroll to position [176, 0]
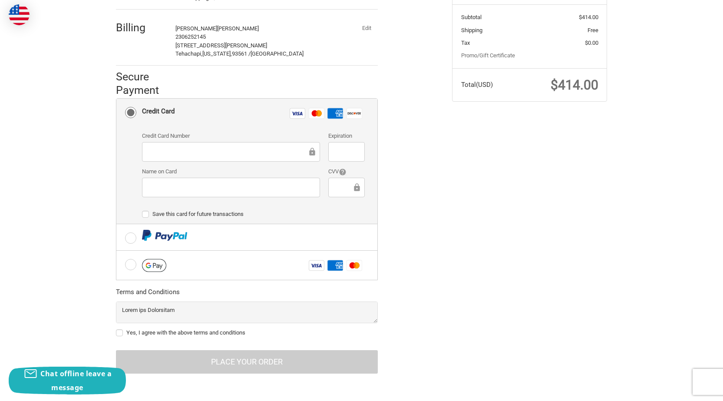
click at [222, 160] on div at bounding box center [231, 152] width 178 height 20
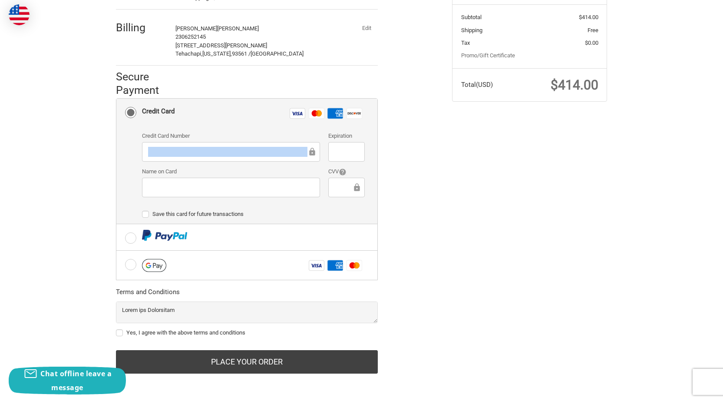
click at [73, 8] on div "Customer MonicaWalterscheid@outlook.com Sign Out Shipping Monica Walterscheid 2…" at bounding box center [361, 148] width 723 height 490
click at [204, 166] on div "Credit Card Number Expiration Name on Card CVV" at bounding box center [254, 168] width 232 height 72
click at [168, 335] on label "Yes, I agree with the above terms and conditions" at bounding box center [247, 332] width 262 height 7
click at [116, 329] on input "Yes, I agree with the above terms and conditions" at bounding box center [116, 328] width 0 height 0
checkbox input "true"
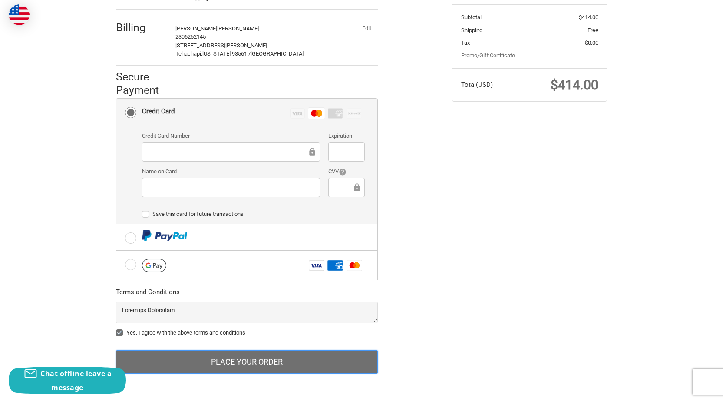
click at [219, 362] on button "Place Your Order" at bounding box center [247, 361] width 262 height 23
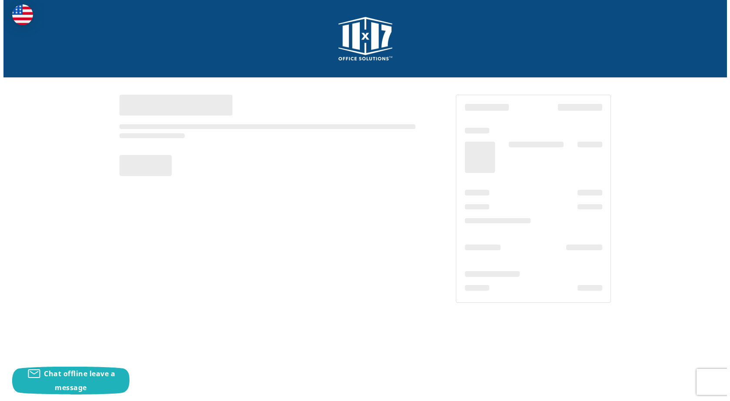
scroll to position [0, 0]
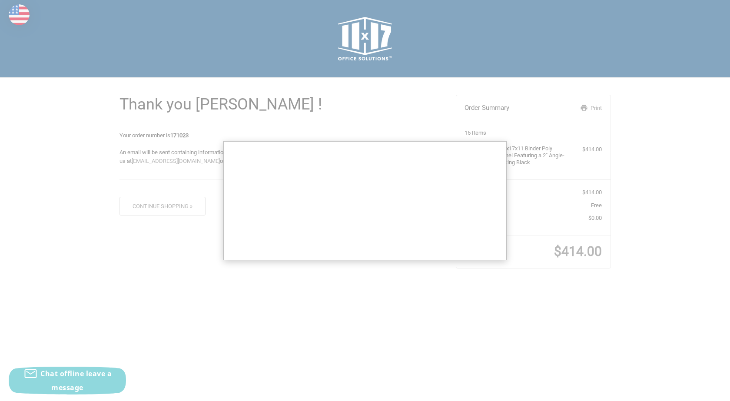
click at [565, 247] on div at bounding box center [365, 200] width 730 height 401
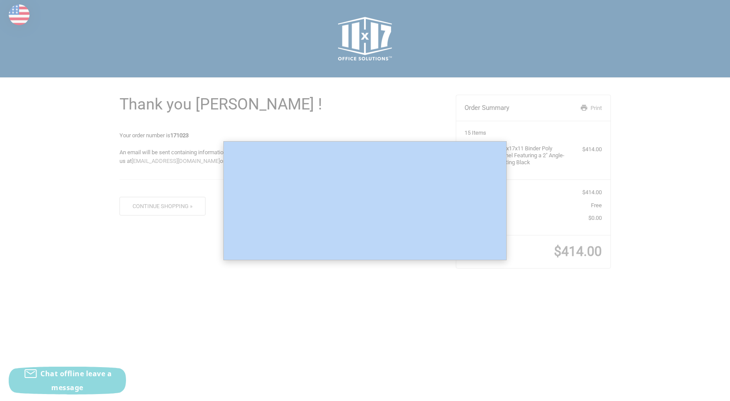
click at [565, 247] on div at bounding box center [365, 200] width 730 height 401
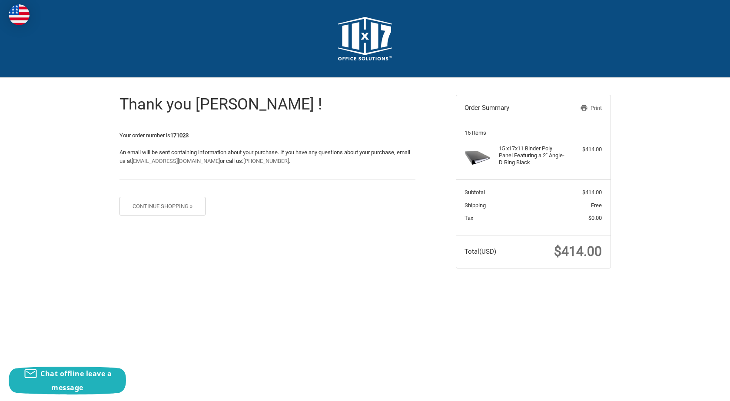
click at [579, 259] on span "$414.00" at bounding box center [578, 251] width 48 height 15
copy span "414.00"
